Goal: Task Accomplishment & Management: Manage account settings

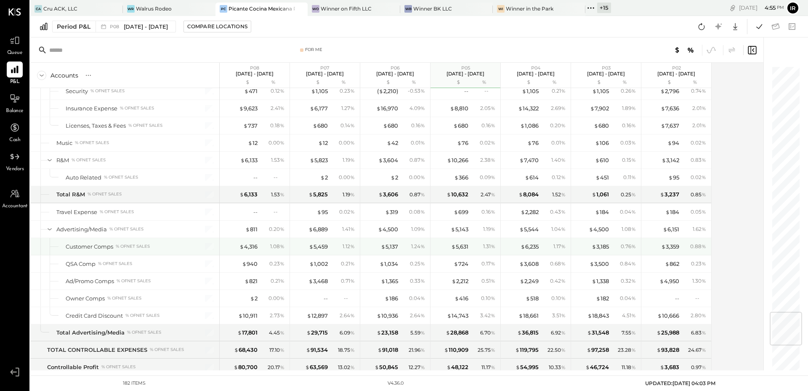
scroll to position [2079, 0]
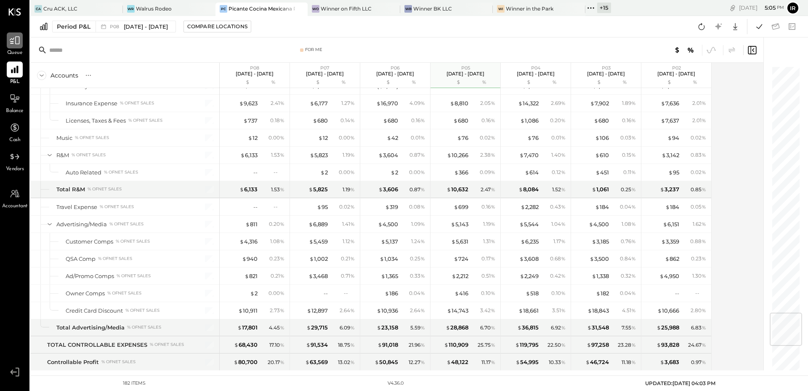
click at [10, 40] on icon at bounding box center [15, 41] width 10 height 8
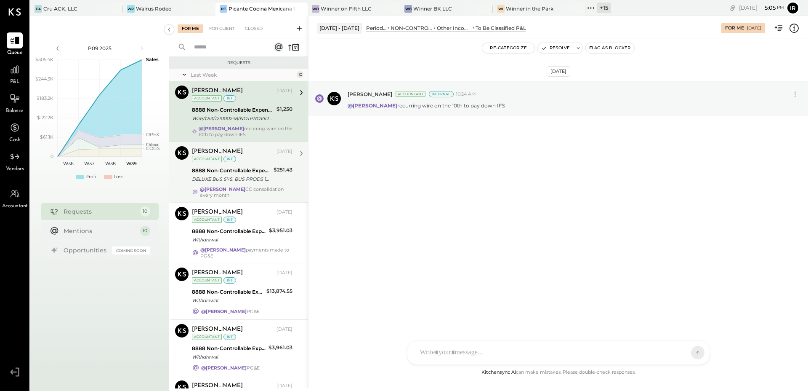
click at [260, 179] on div "DELUXE BUS SYS. BUS PRODS 18670893" at bounding box center [231, 179] width 79 height 8
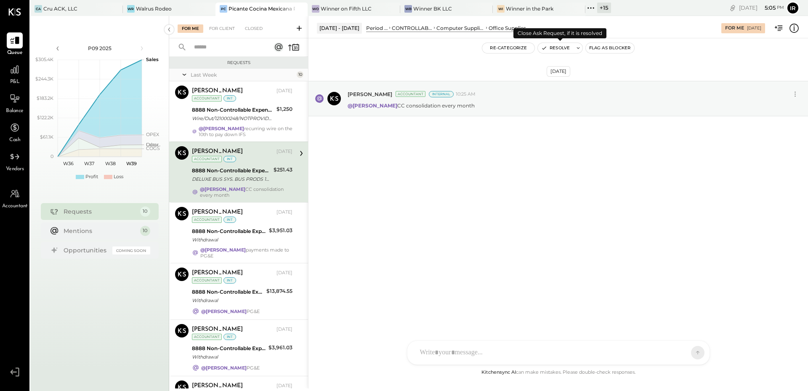
click at [558, 45] on button "Resolve" at bounding box center [555, 48] width 35 height 10
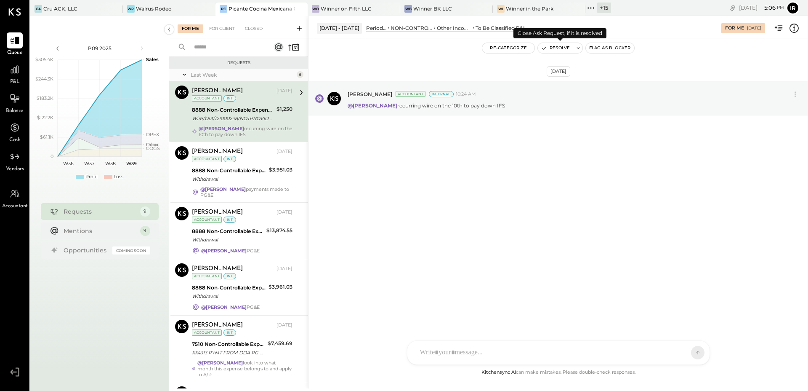
click at [556, 50] on button "Resolve" at bounding box center [555, 48] width 35 height 10
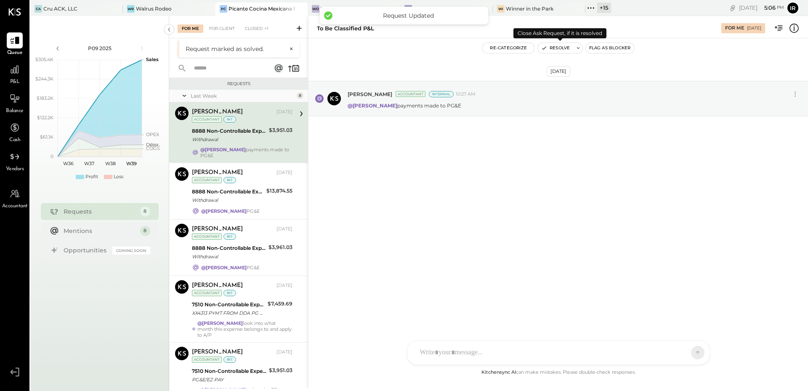
click at [556, 50] on button "Resolve" at bounding box center [555, 48] width 35 height 10
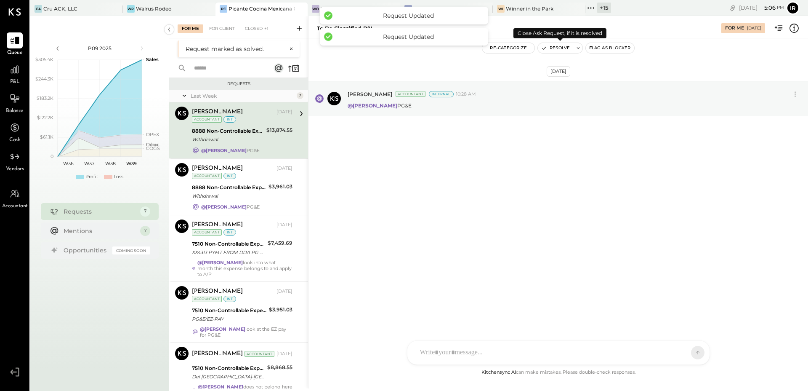
click at [556, 50] on button "Resolve" at bounding box center [555, 48] width 35 height 10
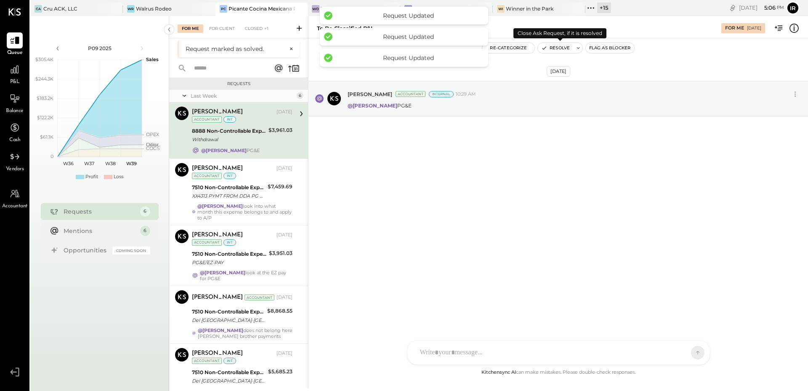
click at [556, 50] on button "Resolve" at bounding box center [555, 48] width 35 height 10
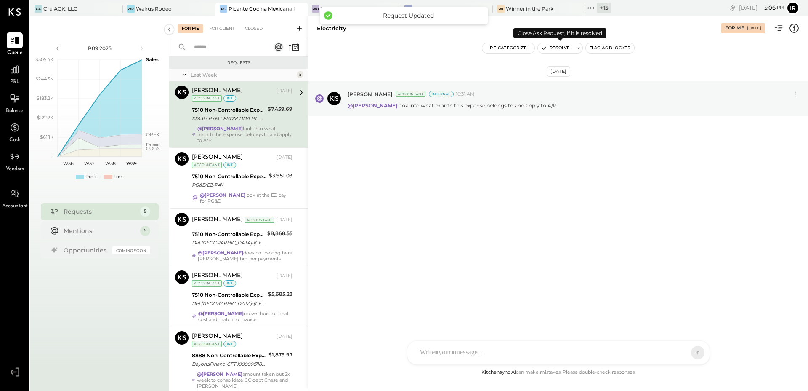
click at [556, 50] on button "Resolve" at bounding box center [555, 48] width 35 height 10
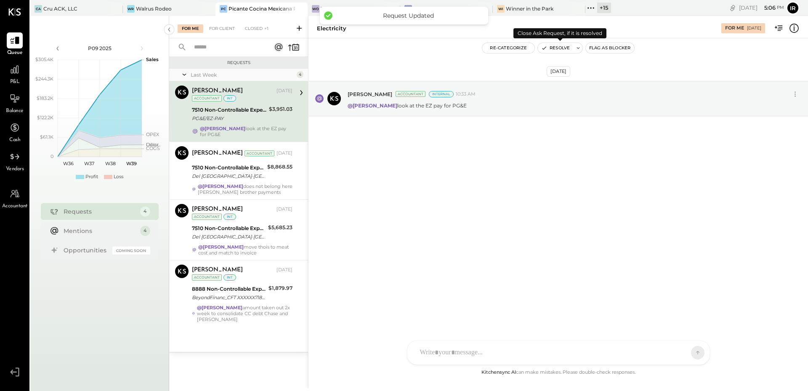
click at [556, 50] on button "Resolve" at bounding box center [555, 48] width 35 height 10
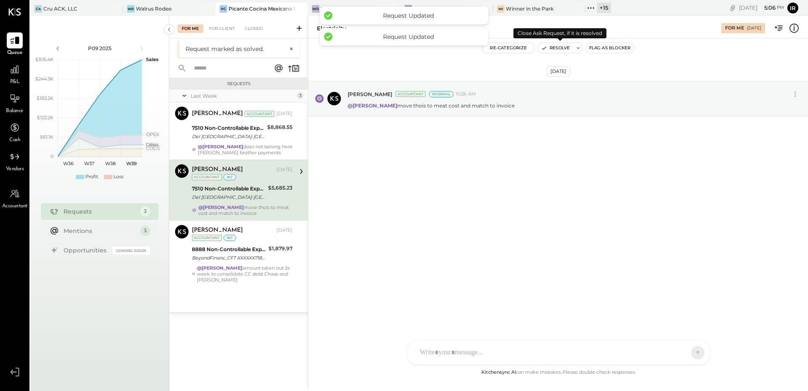
click at [556, 50] on button "Resolve" at bounding box center [555, 48] width 35 height 10
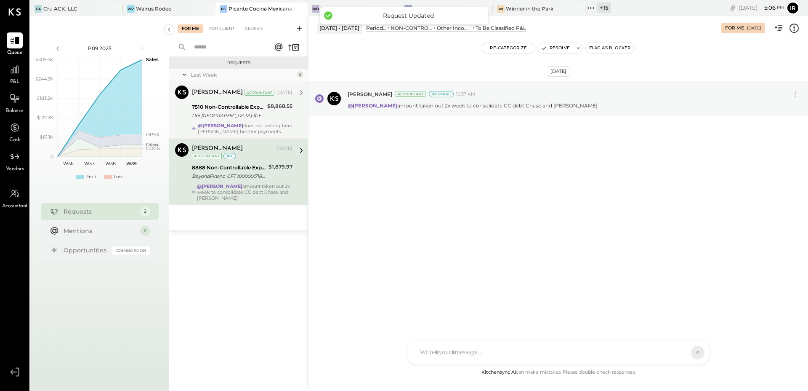
click at [236, 125] on div "@[PERSON_NAME] does not belong here [PERSON_NAME] brother payments" at bounding box center [245, 128] width 95 height 12
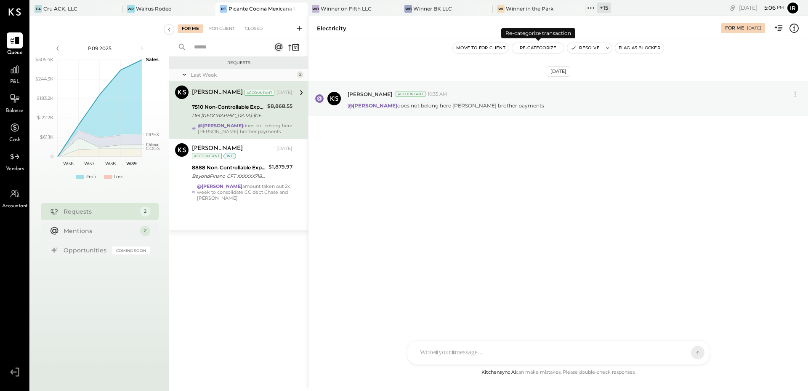
click at [529, 44] on button "Re-Categorize" at bounding box center [538, 48] width 52 height 10
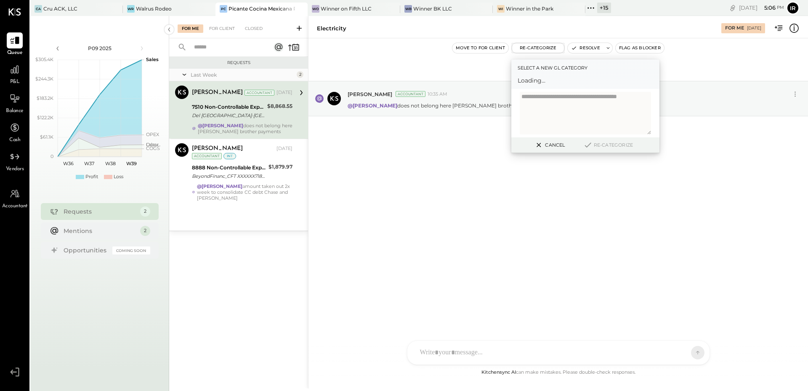
click at [433, 181] on div "[DATE] [PERSON_NAME] Accountant 10:35 AM @[PERSON_NAME] does not belong here [P…" at bounding box center [558, 202] width 500 height 329
click at [581, 52] on button "Resolve" at bounding box center [585, 48] width 35 height 10
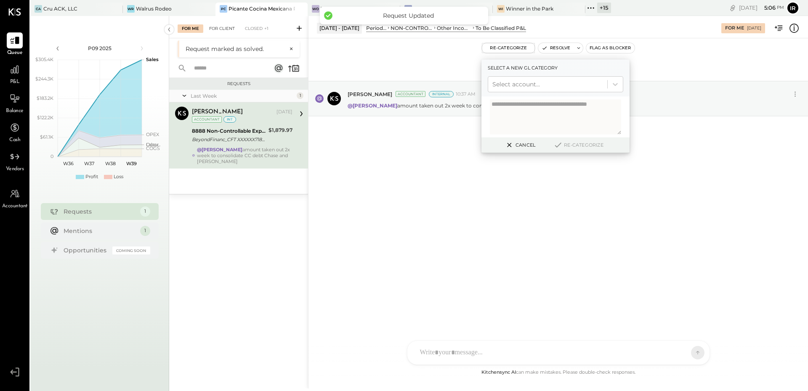
click at [228, 30] on div "For Client" at bounding box center [222, 28] width 34 height 8
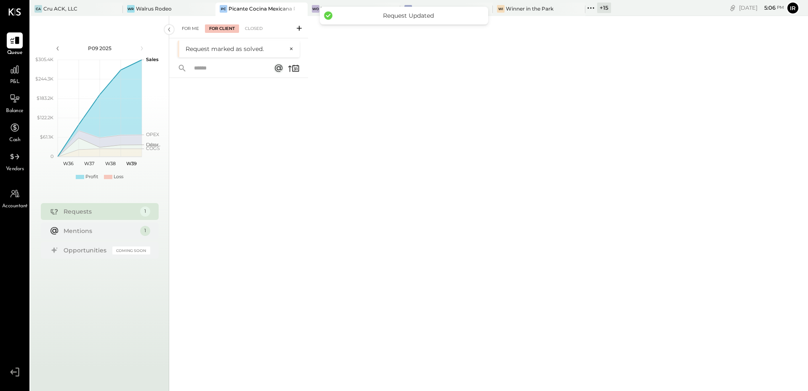
click at [188, 29] on div "For Me" at bounding box center [191, 28] width 26 height 8
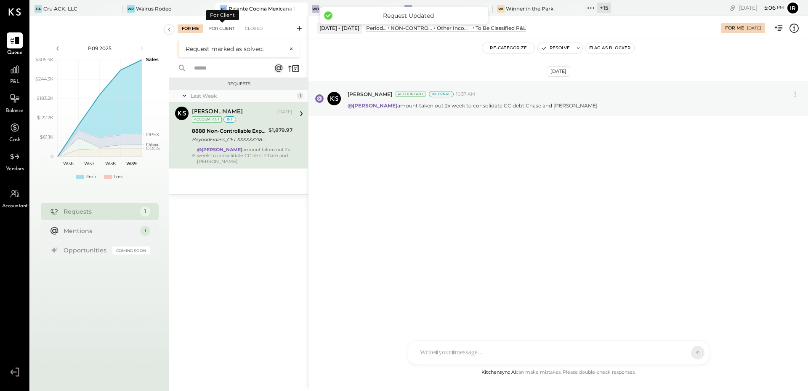
click at [224, 29] on div "For Client" at bounding box center [222, 28] width 34 height 8
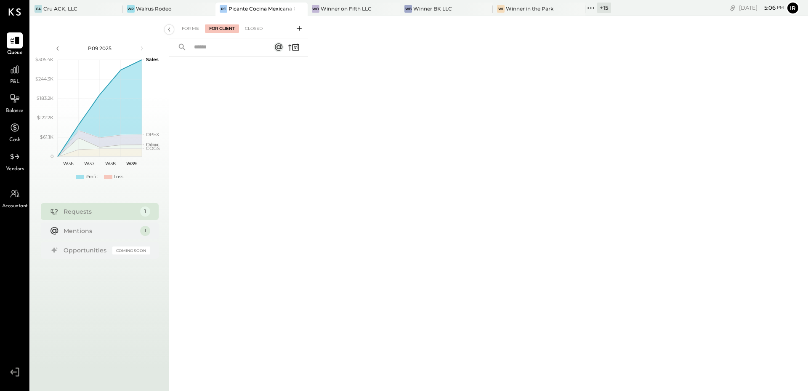
click at [297, 27] on icon at bounding box center [299, 28] width 8 height 8
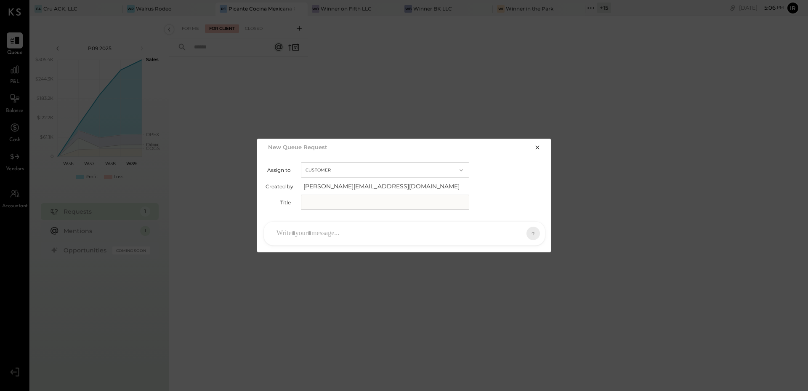
click at [359, 167] on button "Customer" at bounding box center [385, 170] width 168 height 16
click at [359, 167] on div "Customer" at bounding box center [384, 169] width 167 height 15
click at [342, 202] on input "text" at bounding box center [385, 201] width 168 height 15
type input "******"
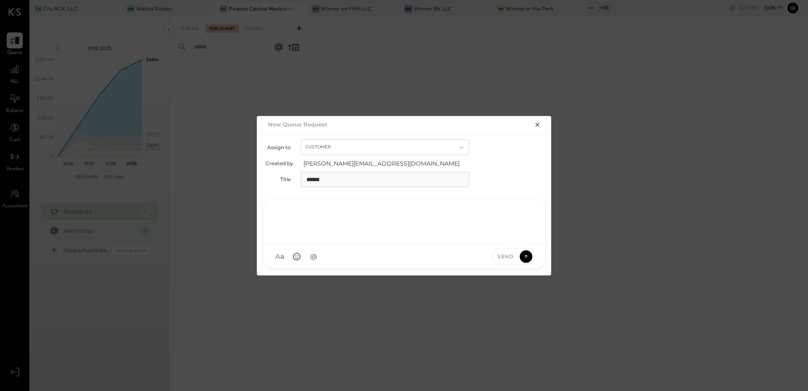
click at [301, 234] on div at bounding box center [404, 221] width 264 height 34
type input "***"
click at [336, 218] on span "[PERSON_NAME].[PERSON_NAME]" at bounding box center [345, 215] width 66 height 16
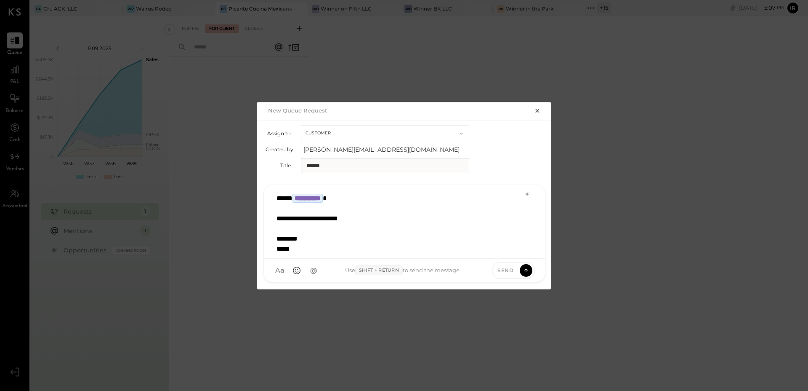
scroll to position [11, 0]
click at [333, 229] on div "********" at bounding box center [393, 228] width 234 height 10
click at [297, 248] on div "****" at bounding box center [393, 249] width 234 height 10
click at [365, 220] on div "**********" at bounding box center [393, 218] width 234 height 10
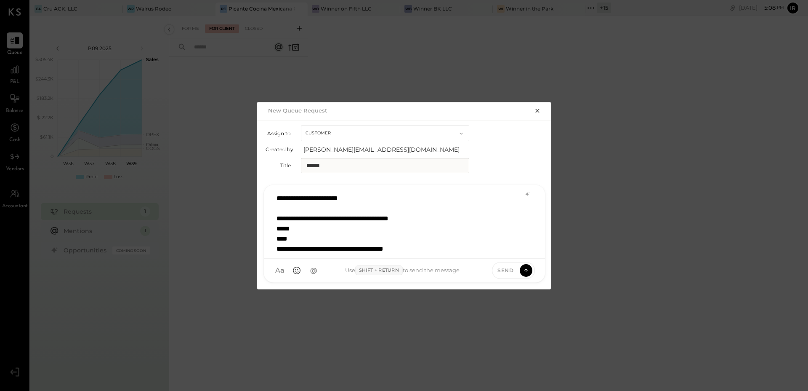
click at [437, 232] on div "*****" at bounding box center [393, 228] width 234 height 10
click at [525, 269] on icon at bounding box center [526, 270] width 8 height 8
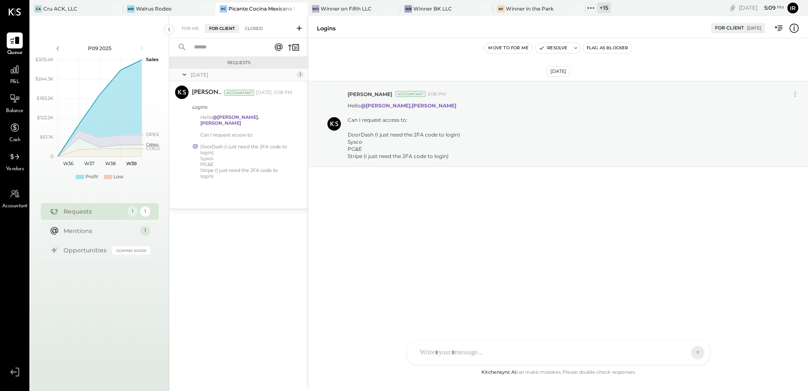
click at [258, 25] on div "Closed" at bounding box center [254, 28] width 26 height 8
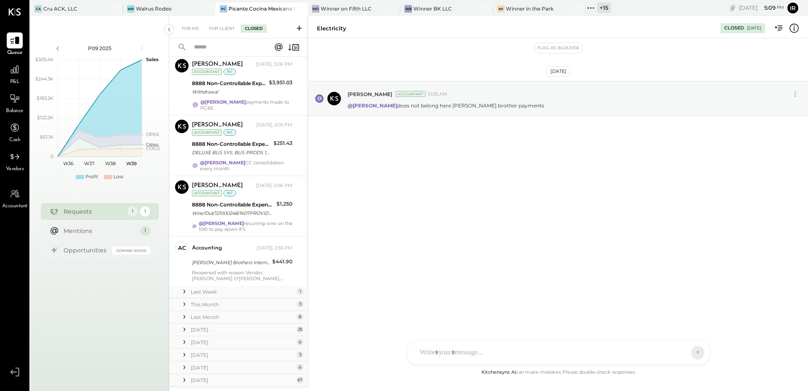
scroll to position [414, 0]
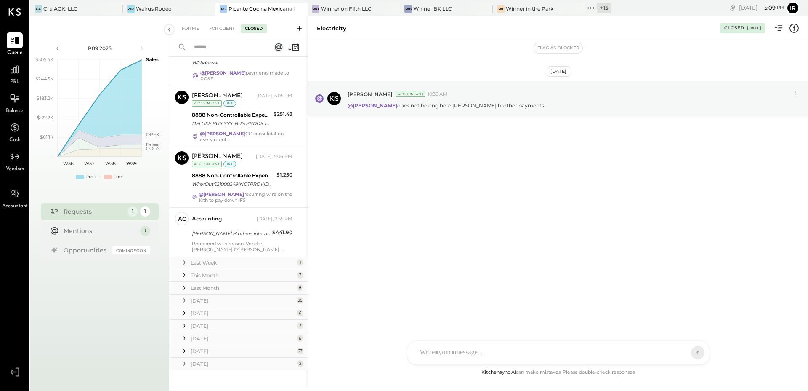
click at [249, 259] on div "Last Week" at bounding box center [243, 262] width 104 height 7
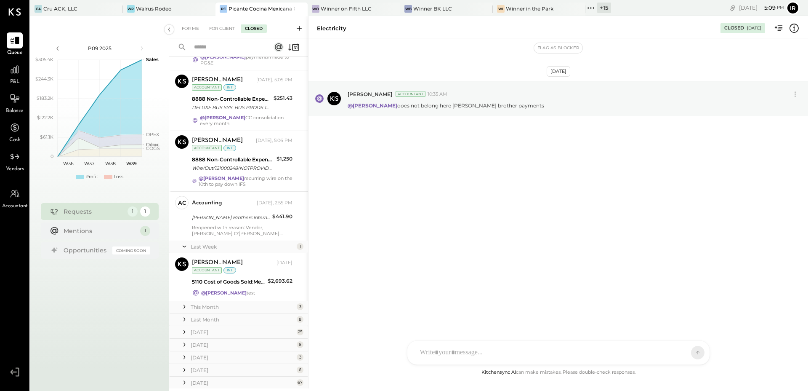
scroll to position [440, 0]
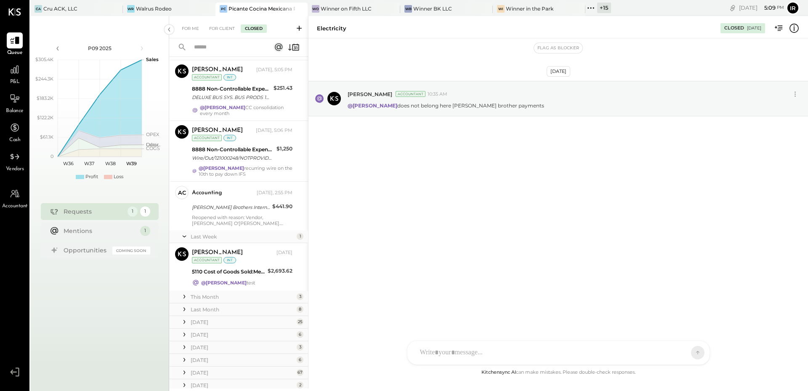
click at [242, 290] on div "This Month 3" at bounding box center [238, 296] width 139 height 13
click at [240, 293] on div "This Month" at bounding box center [243, 296] width 104 height 7
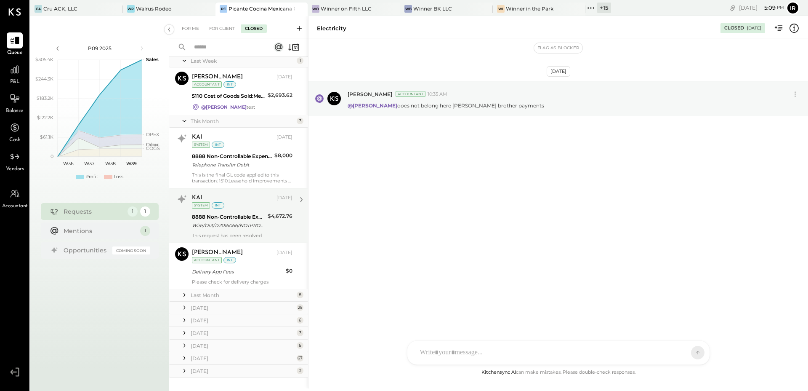
scroll to position [622, 0]
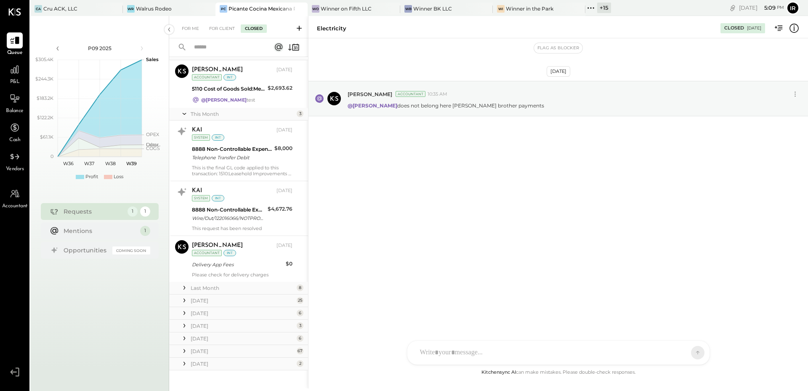
click at [264, 284] on div "Last Month" at bounding box center [243, 287] width 104 height 7
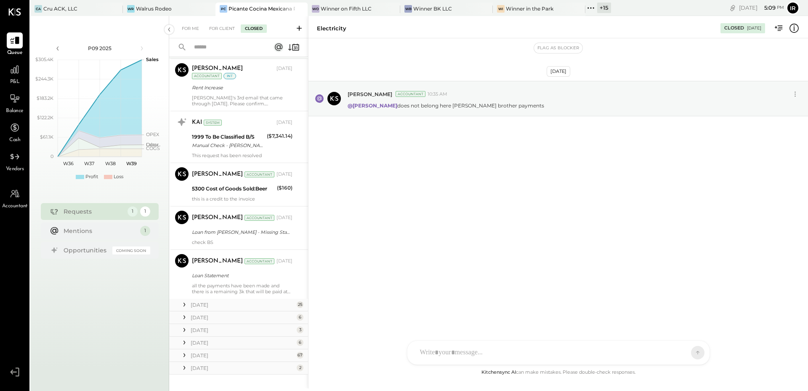
scroll to position [1021, 0]
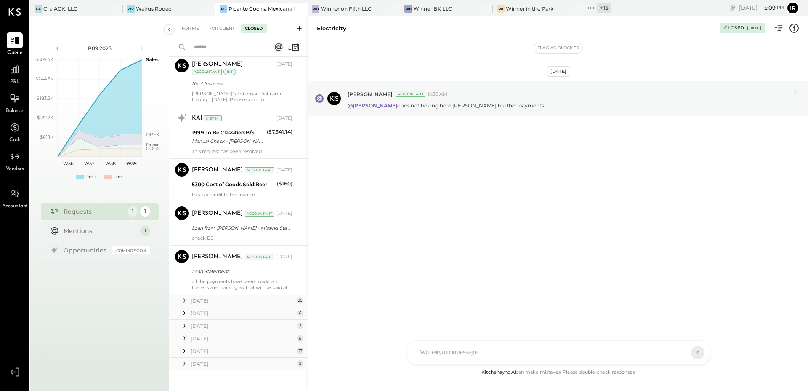
click at [271, 297] on div "[DATE]" at bounding box center [243, 300] width 104 height 7
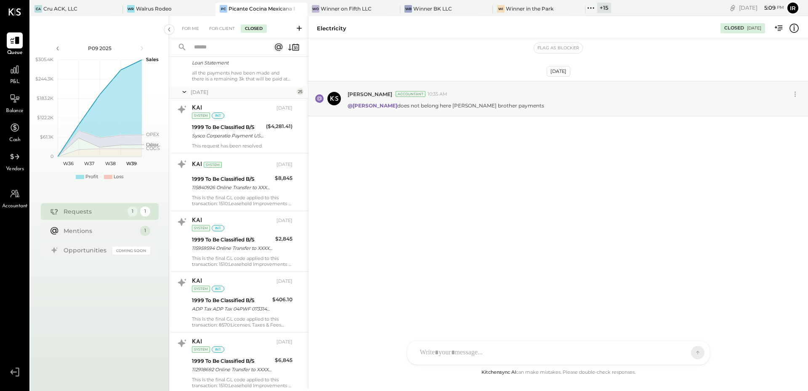
scroll to position [1240, 0]
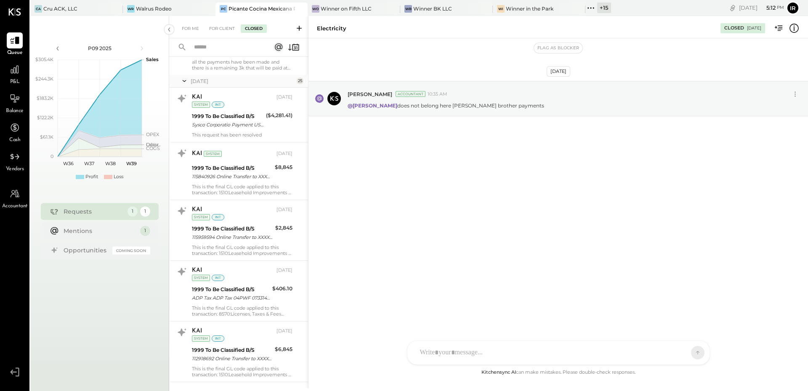
click at [5, 70] on div "P&L" at bounding box center [15, 73] width 24 height 24
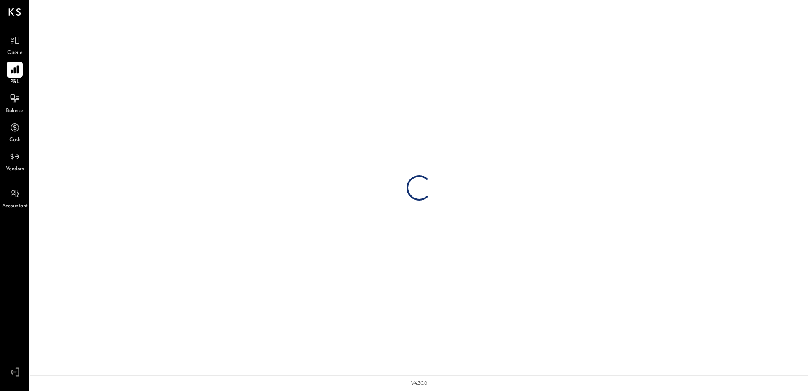
drag, startPoint x: 16, startPoint y: 69, endPoint x: 21, endPoint y: 68, distance: 4.3
click at [16, 68] on icon at bounding box center [14, 69] width 11 height 11
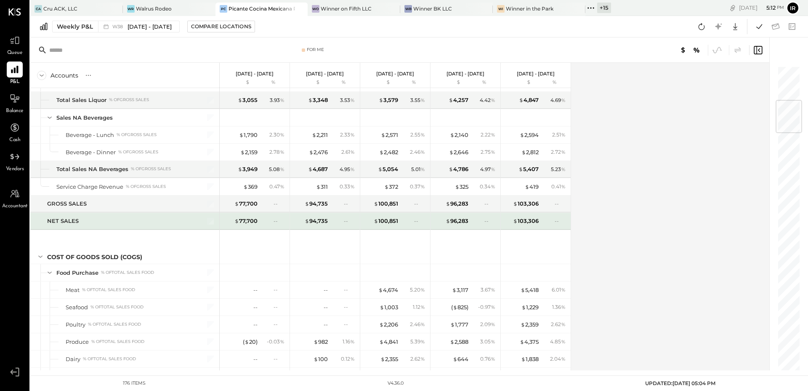
scroll to position [592, 0]
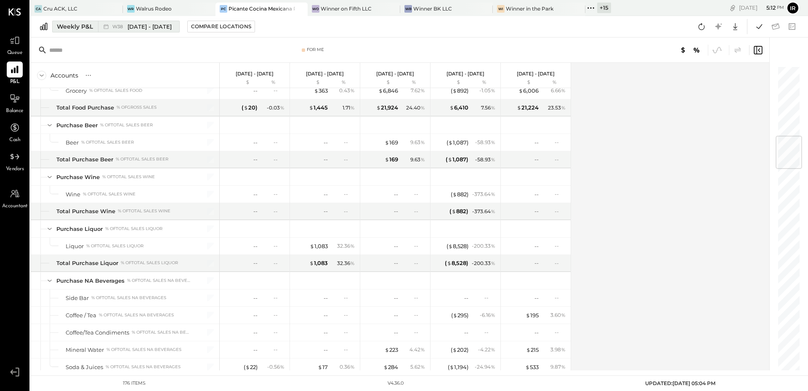
click at [112, 24] on div "W38 [DATE] - [DATE]" at bounding box center [136, 26] width 77 height 11
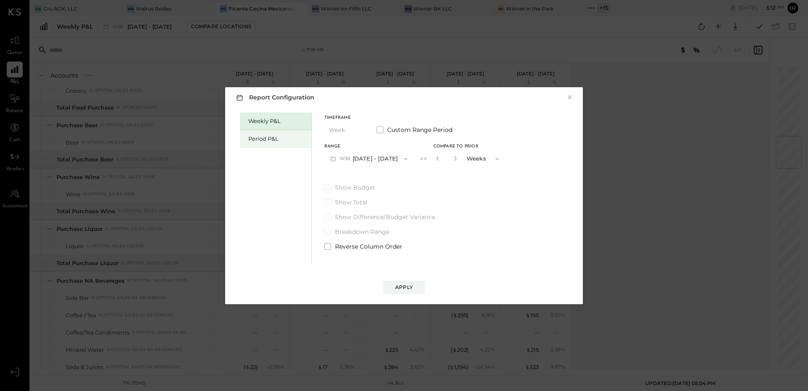
click at [266, 139] on div "Period P&L" at bounding box center [277, 139] width 59 height 8
click at [385, 155] on button "P09 [DATE] - [DATE]" at bounding box center [368, 159] width 88 height 16
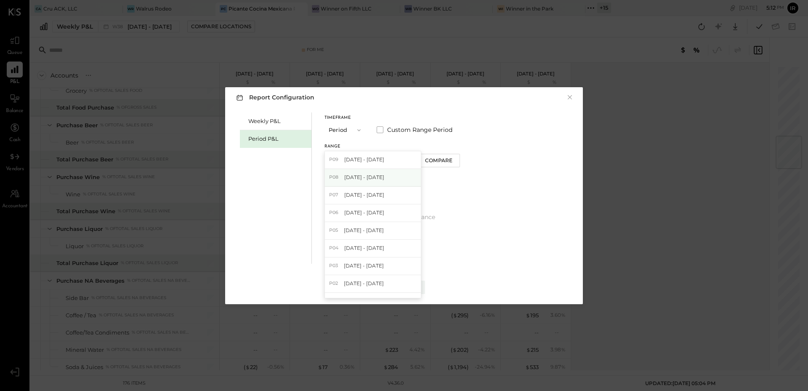
click at [387, 172] on div "P08 [DATE] - [DATE]" at bounding box center [373, 178] width 96 height 18
click at [414, 282] on button "Apply" at bounding box center [404, 286] width 42 height 13
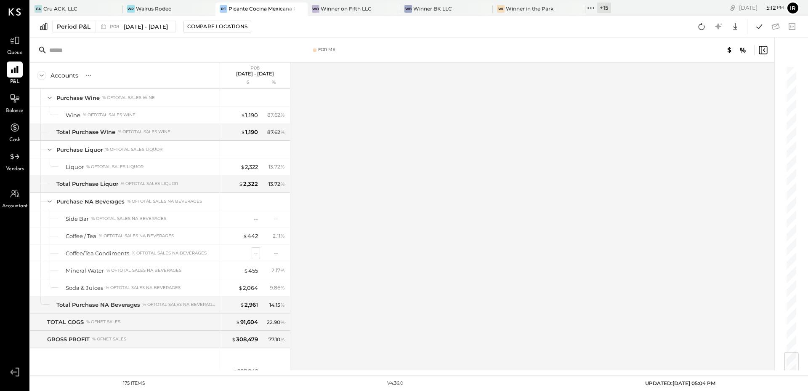
scroll to position [2410, 0]
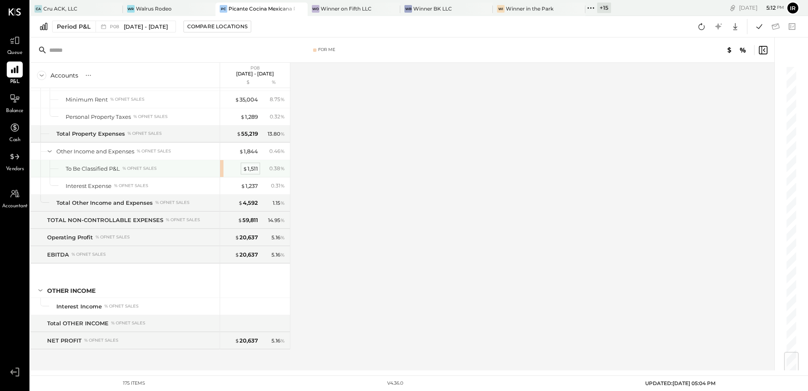
click at [251, 170] on div "$ 1,511" at bounding box center [250, 169] width 15 height 8
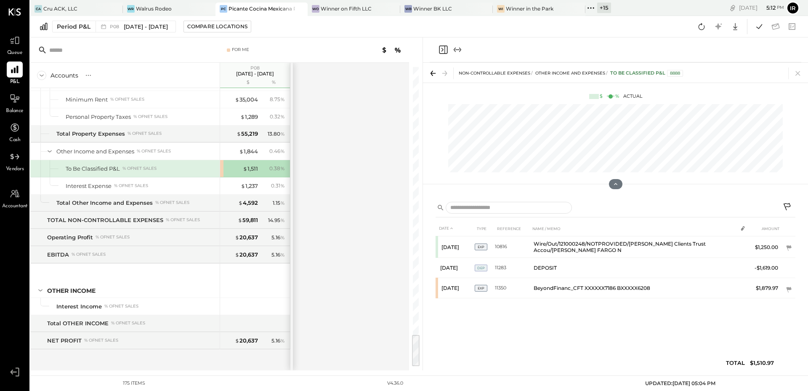
drag, startPoint x: 788, startPoint y: 289, endPoint x: 749, endPoint y: 307, distance: 43.3
click at [788, 289] on icon at bounding box center [788, 289] width 5 height 5
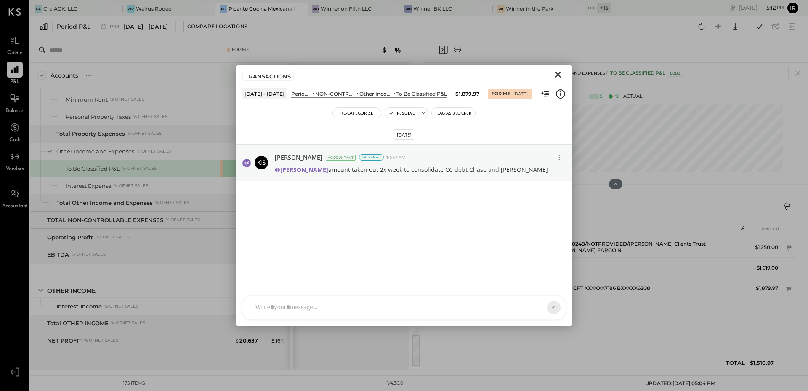
click at [557, 77] on icon "Close" at bounding box center [558, 74] width 10 height 10
